Goal: Information Seeking & Learning: Learn about a topic

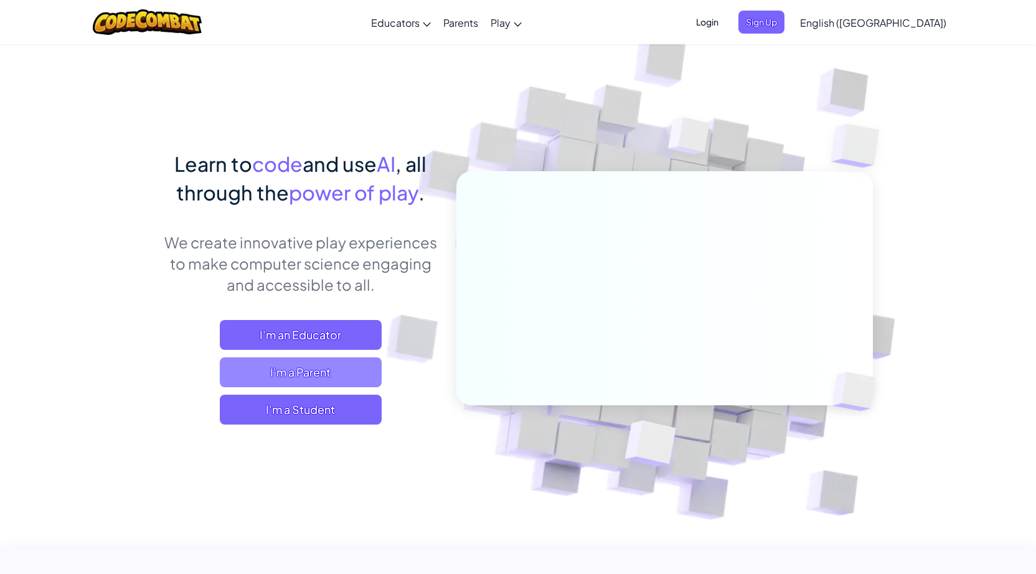
click at [363, 375] on span "I'm a Parent" at bounding box center [301, 372] width 162 height 30
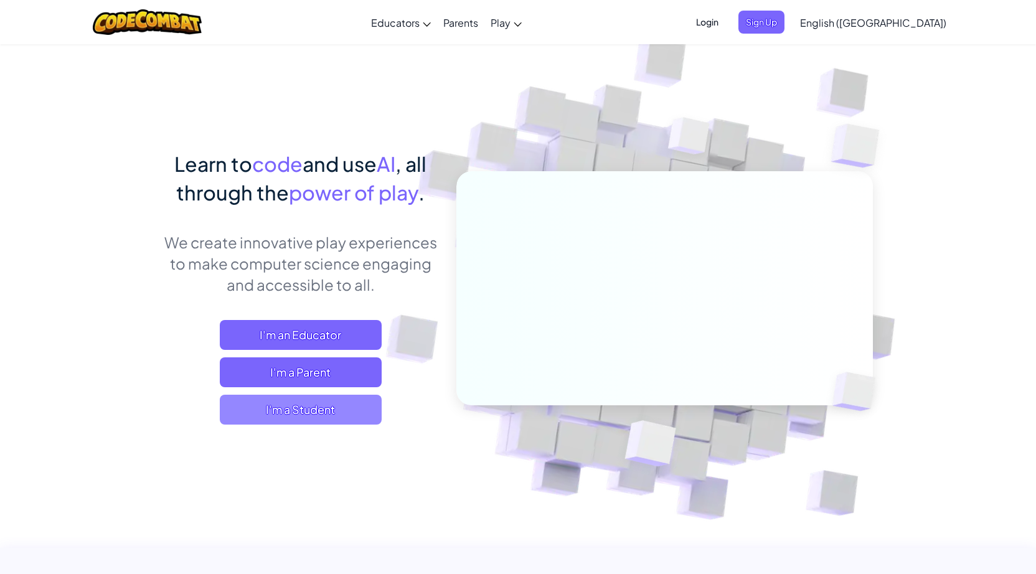
click at [302, 408] on span "I'm a Student" at bounding box center [301, 410] width 162 height 30
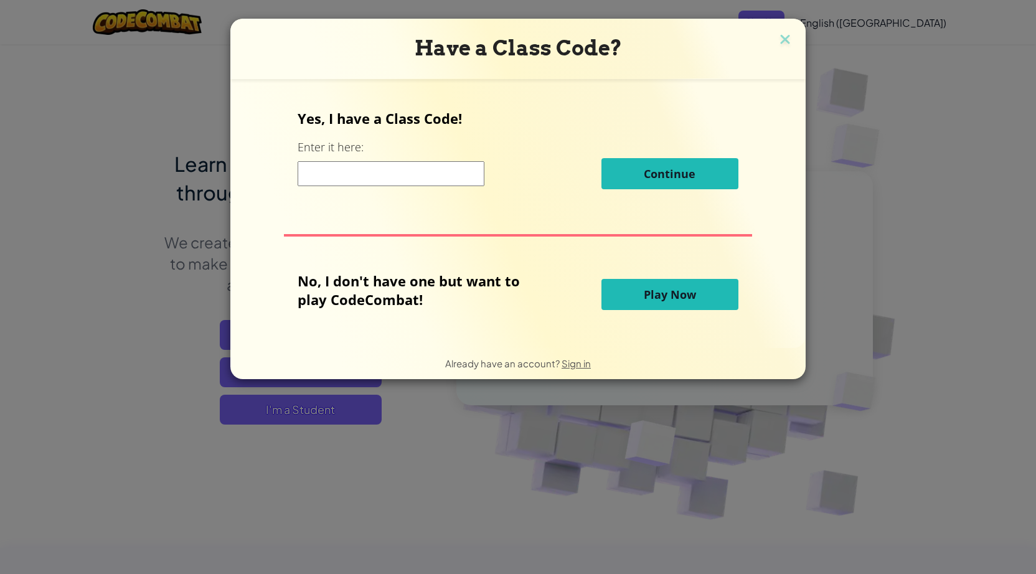
click at [649, 295] on span "Play Now" at bounding box center [670, 294] width 52 height 15
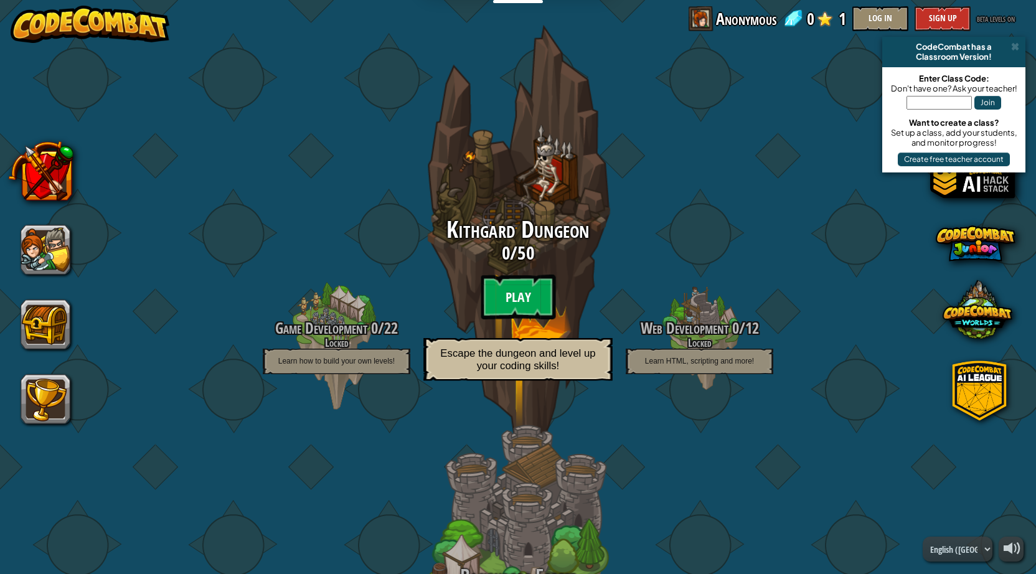
click at [506, 291] on btn "Play" at bounding box center [518, 297] width 75 height 45
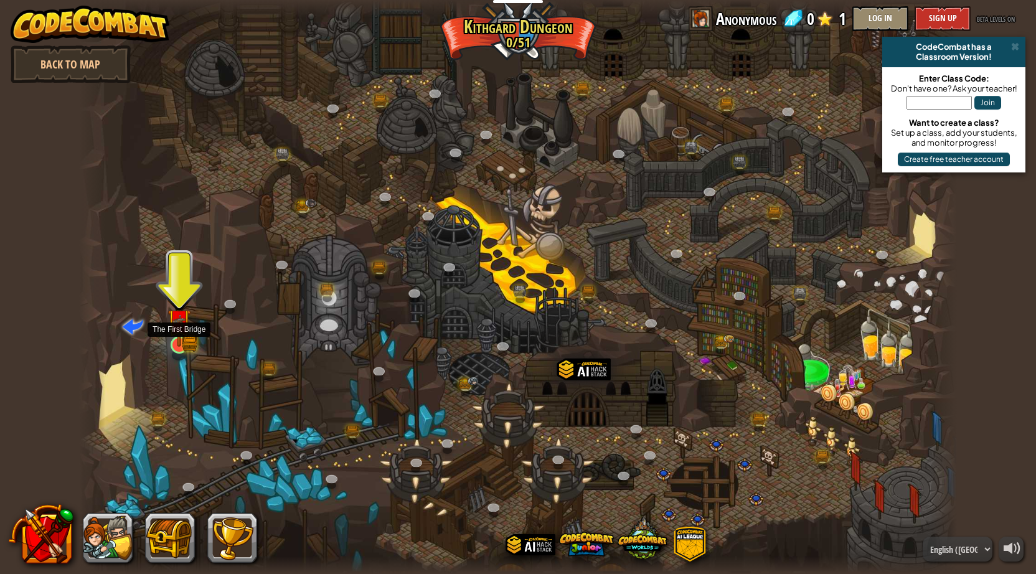
click at [182, 334] on img at bounding box center [180, 321] width 24 height 52
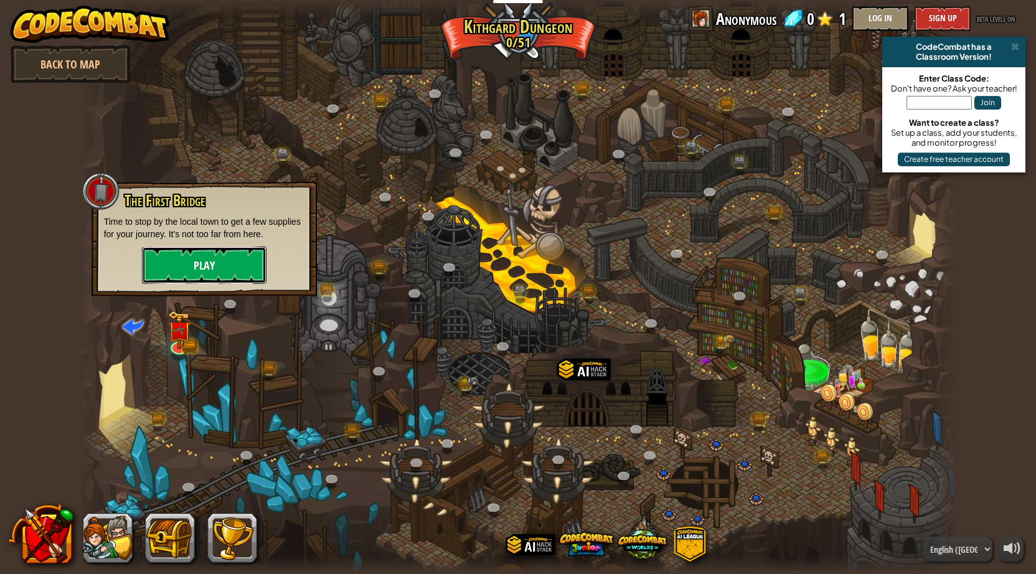
click at [171, 273] on button "Play" at bounding box center [204, 265] width 125 height 37
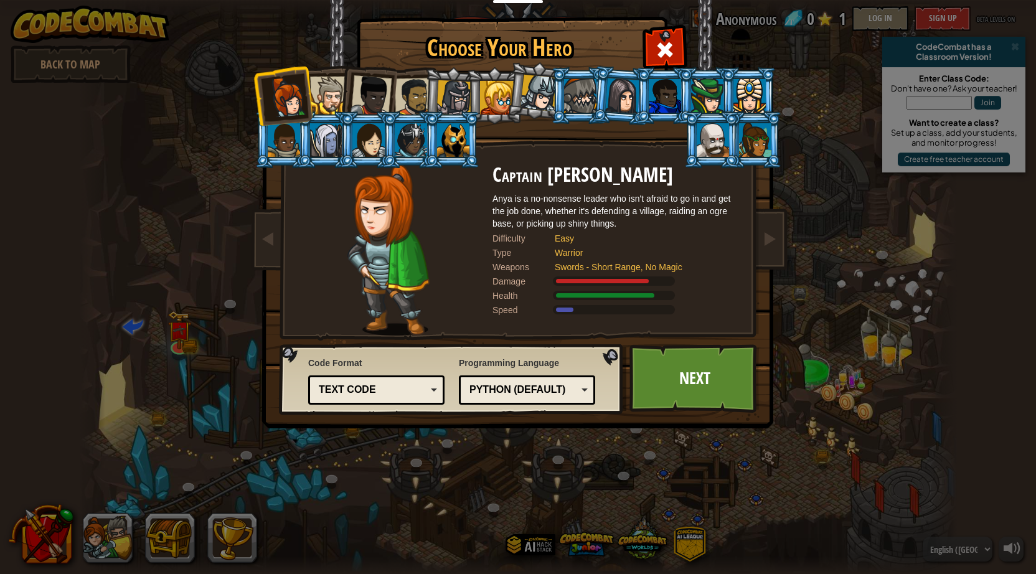
click at [552, 385] on div "Python (Default)" at bounding box center [524, 390] width 108 height 14
click at [694, 365] on link "Next" at bounding box center [695, 378] width 130 height 68
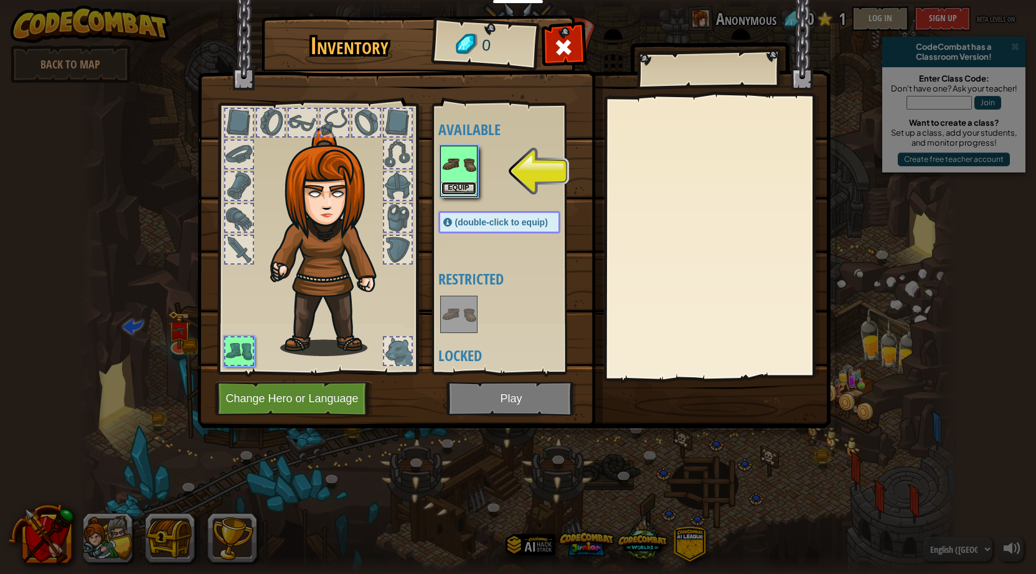
click at [460, 186] on button "Equip" at bounding box center [458, 188] width 35 height 13
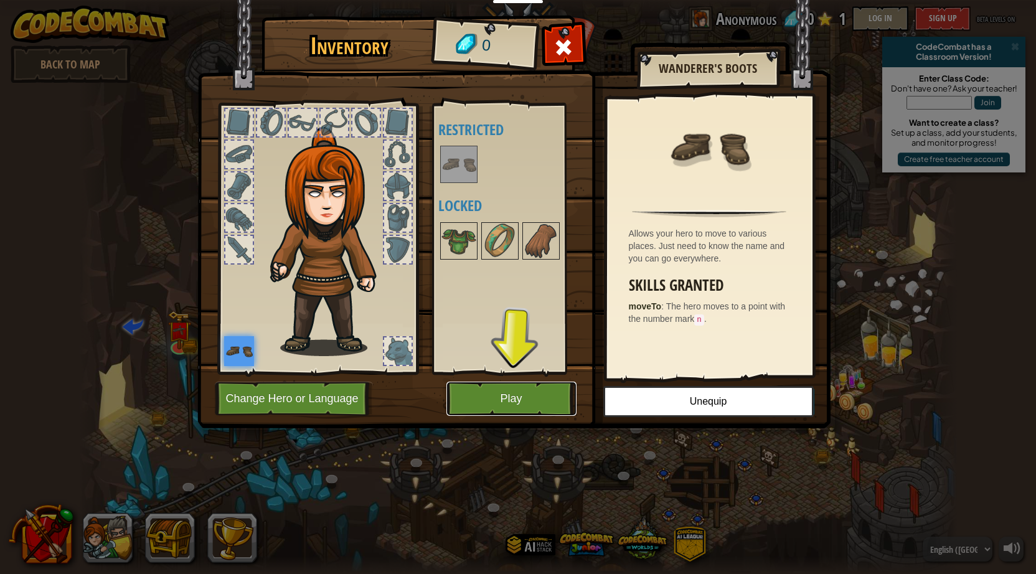
click at [526, 402] on button "Play" at bounding box center [511, 399] width 130 height 34
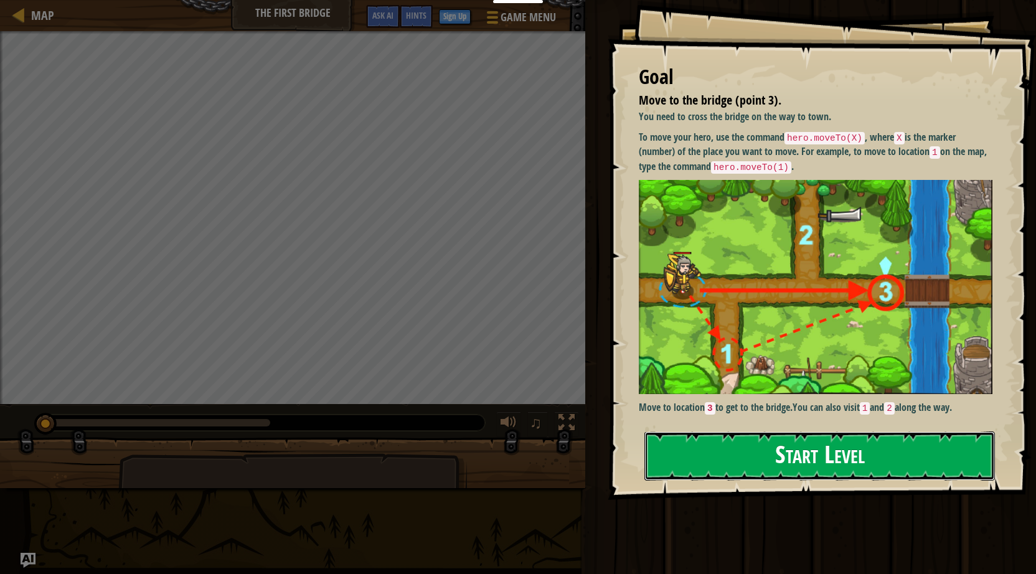
click at [705, 454] on button "Start Level" at bounding box center [820, 456] width 351 height 49
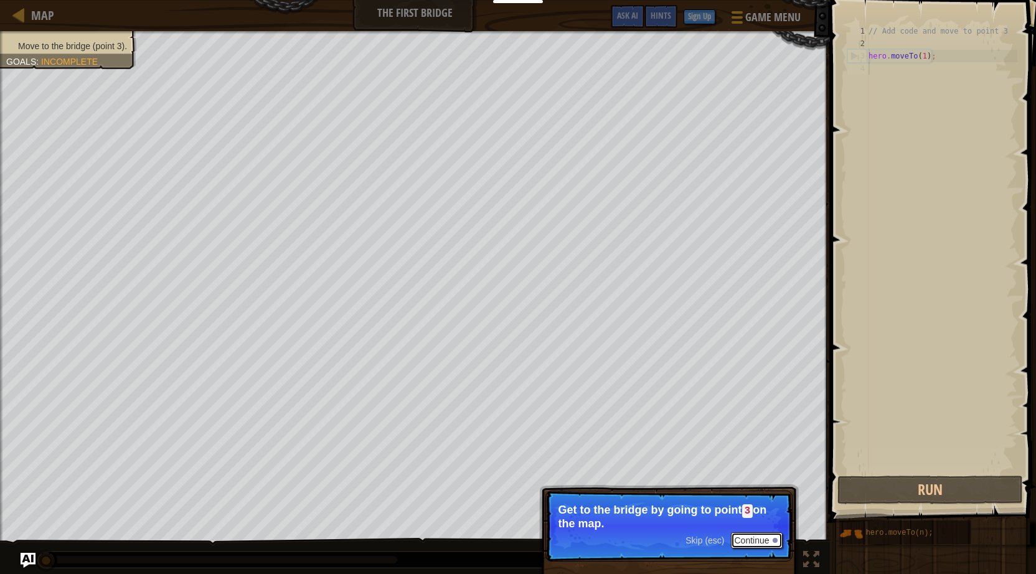
click at [748, 537] on button "Continue" at bounding box center [757, 540] width 52 height 16
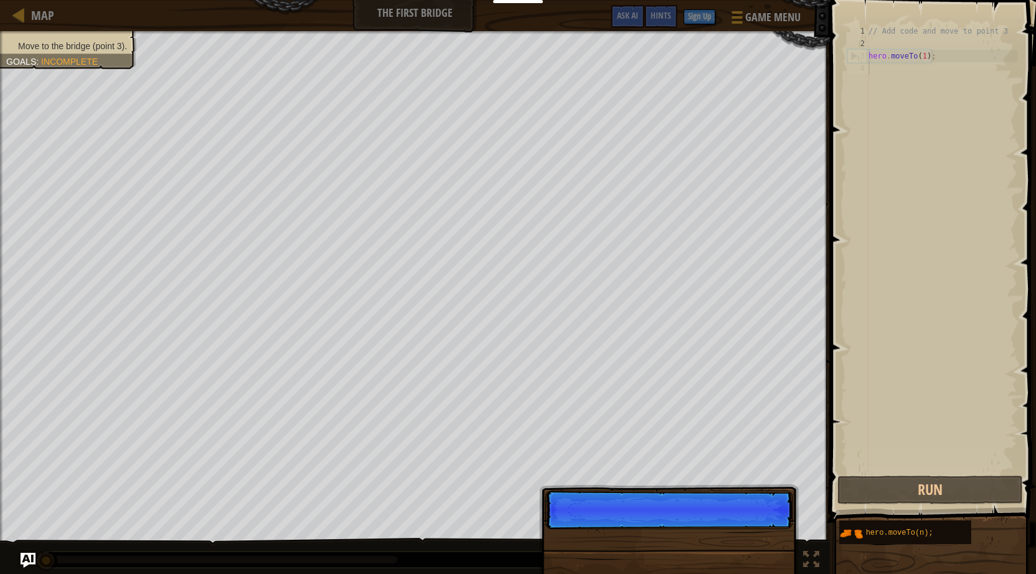
scroll to position [6, 0]
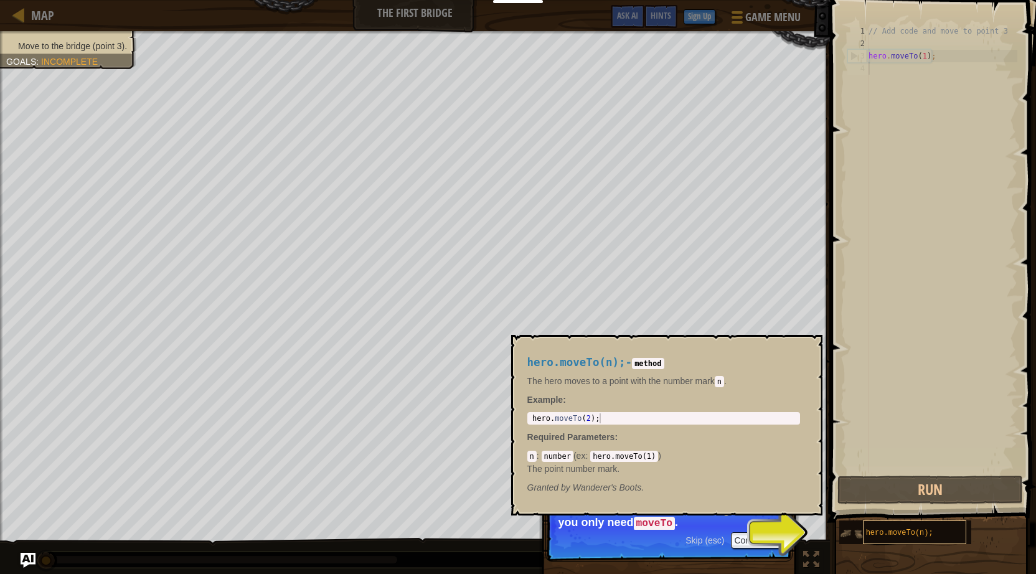
click at [914, 530] on span "hero.moveTo(n);" at bounding box center [899, 533] width 67 height 9
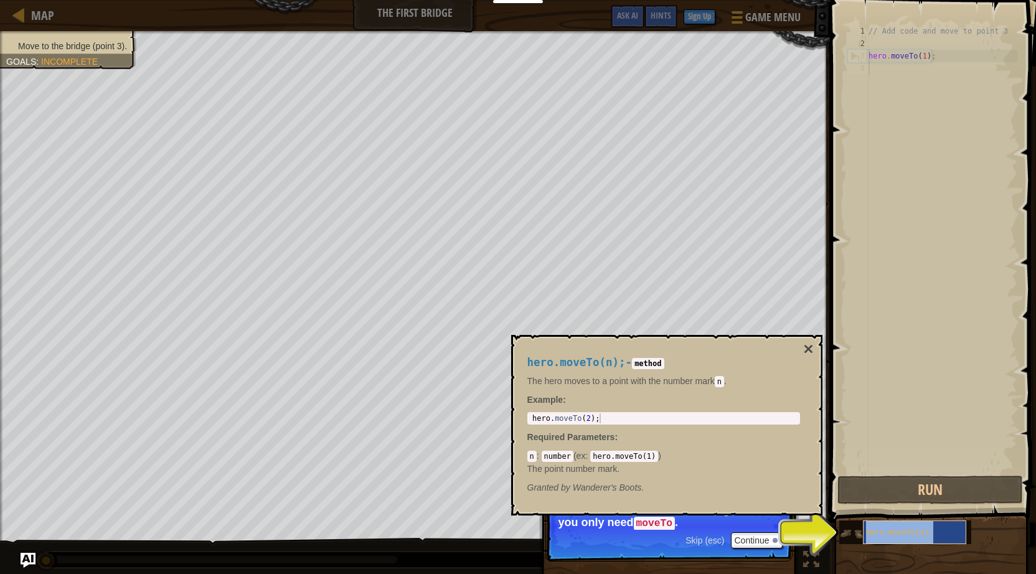
click at [881, 530] on span "hero.moveTo(n);" at bounding box center [899, 533] width 67 height 9
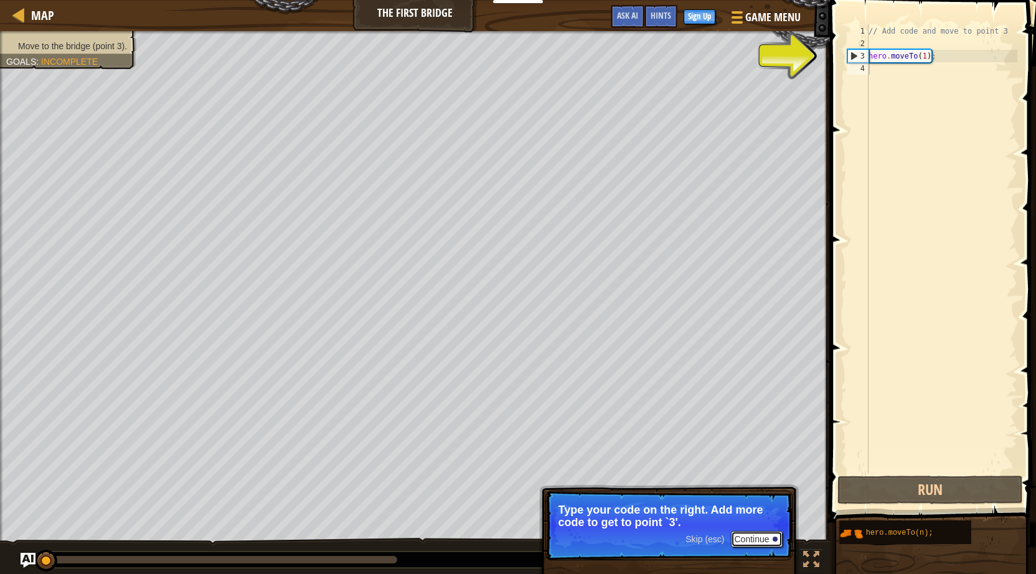
click at [762, 534] on button "Continue" at bounding box center [757, 539] width 52 height 16
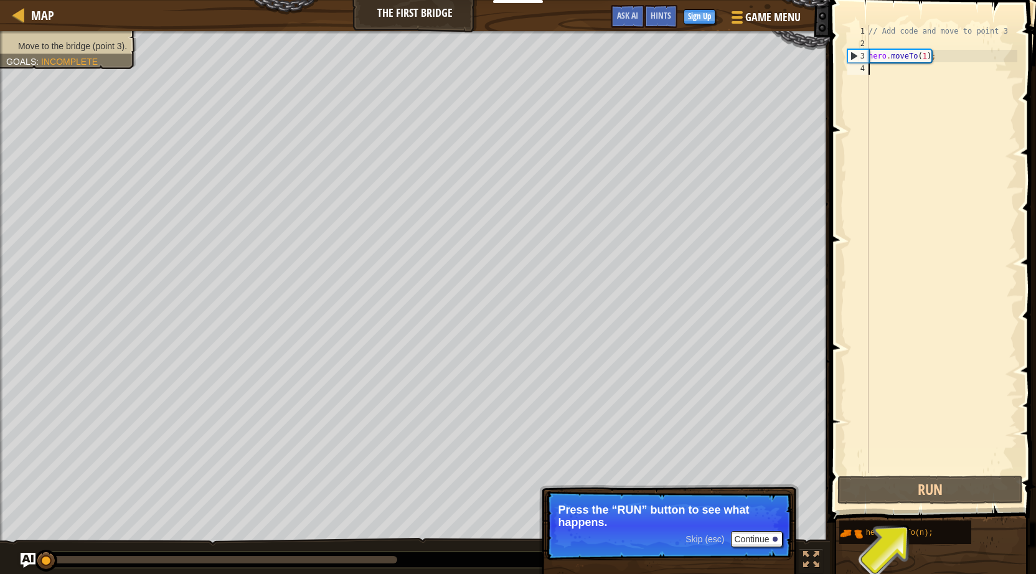
type textarea "h"
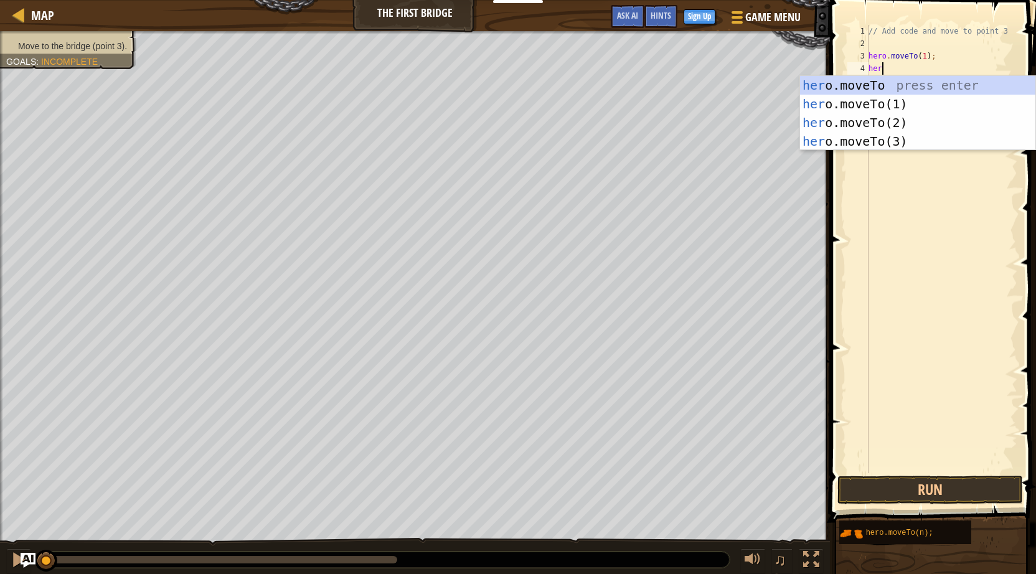
scroll to position [6, 1]
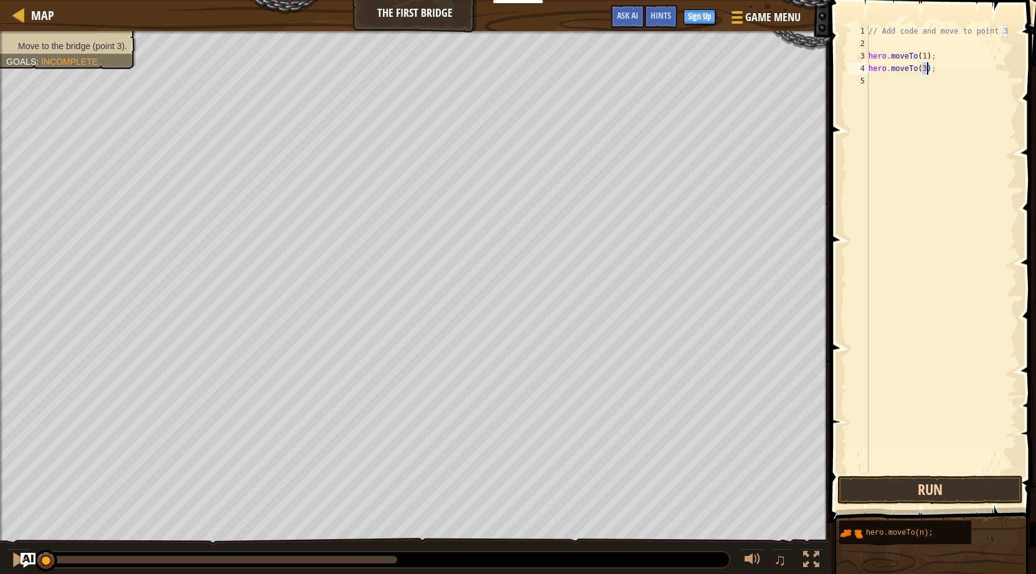
type textarea "hero.moveTo(3);"
click at [957, 482] on button "Run" at bounding box center [931, 490] width 186 height 29
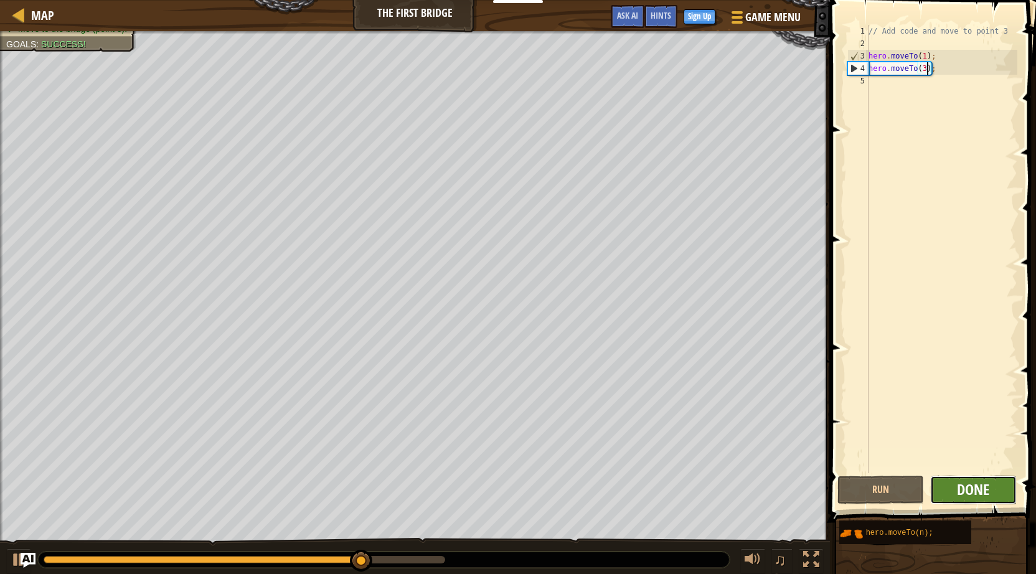
click at [980, 483] on span "Done" at bounding box center [973, 489] width 32 height 20
